Goal: Task Accomplishment & Management: Complete application form

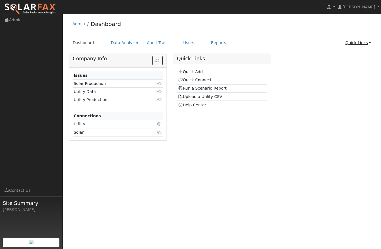
click at [366, 42] on link "Quick Links" at bounding box center [358, 43] width 34 height 10
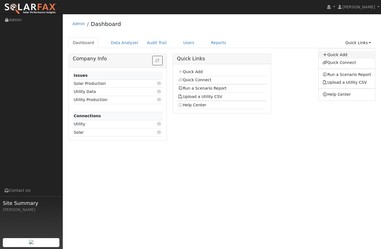
click at [339, 57] on link "Quick Add" at bounding box center [346, 55] width 57 height 8
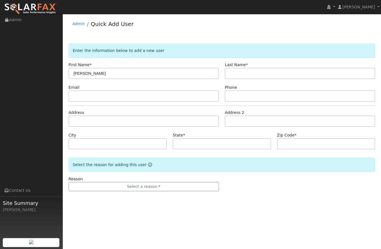
type input "Monica"
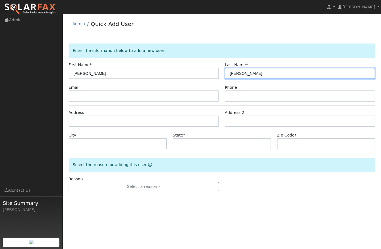
type input "Chavarria"
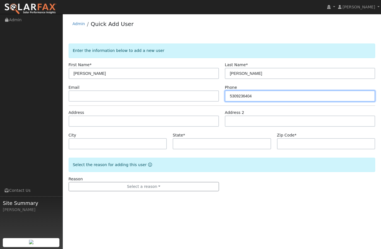
click at [248, 99] on input "5309236404" at bounding box center [300, 95] width 150 height 11
type input "5309236404"
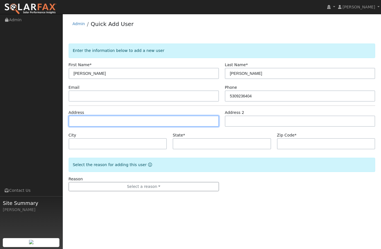
click at [125, 122] on input "text" at bounding box center [144, 120] width 150 height 11
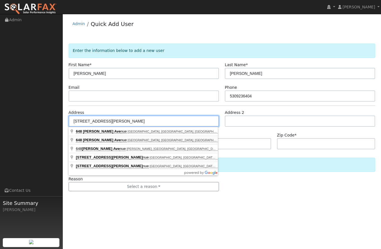
type input "648 Brooks Avenue"
type input "Yuba City"
type input "CA"
type input "95991"
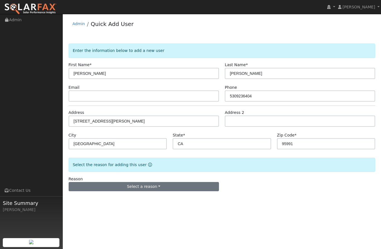
click at [162, 189] on button "Select a reason" at bounding box center [144, 186] width 150 height 9
click at [87, 158] on link "New lead" at bounding box center [100, 159] width 62 height 8
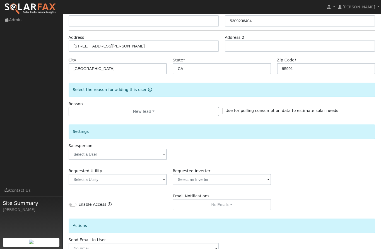
scroll to position [75, 0]
checkbox input "true"
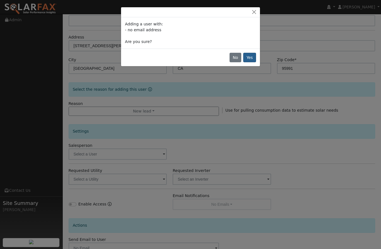
click at [253, 59] on button "Yes" at bounding box center [249, 57] width 13 height 9
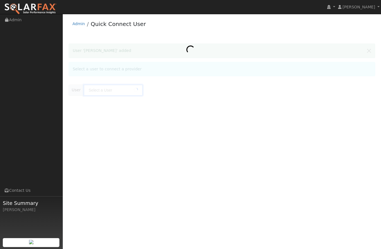
type input "[PERSON_NAME]"
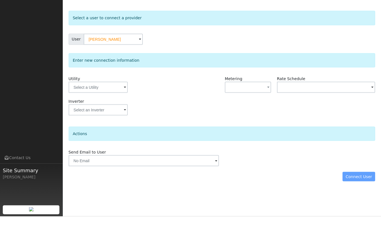
click at [362, 204] on div "Connect User" at bounding box center [222, 208] width 312 height 9
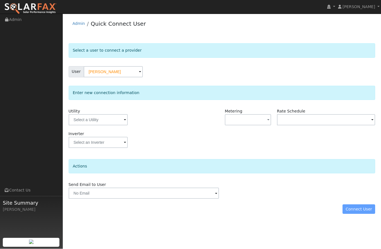
click at [124, 120] on span at bounding box center [125, 120] width 2 height 6
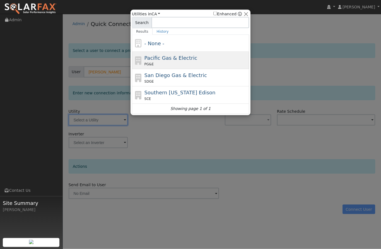
click at [180, 58] on span "Pacific Gas & Electric" at bounding box center [170, 58] width 53 height 6
type input "PG&E"
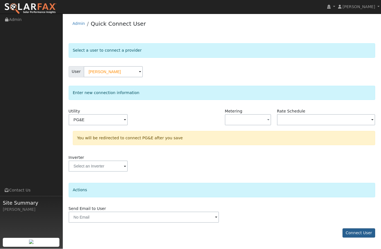
click at [359, 232] on button "Connect User" at bounding box center [358, 232] width 33 height 9
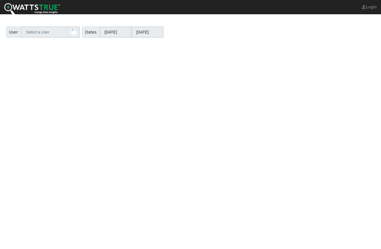
type input "[PERSON_NAME]"
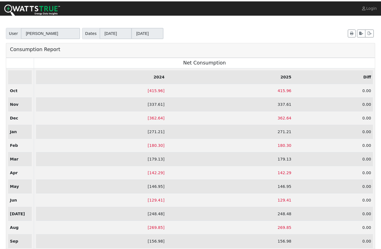
scroll to position [21, 0]
